Goal: Task Accomplishment & Management: Manage account settings

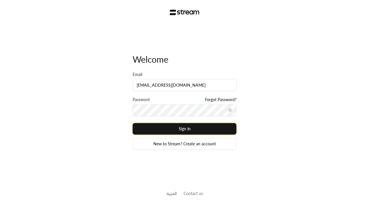
click at [185, 128] on button "Sign in" at bounding box center [185, 129] width 104 height 12
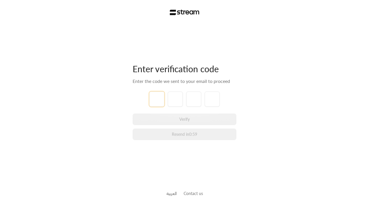
type input "1"
type input "2"
type input "3"
type input "4"
